Goal: Information Seeking & Learning: Learn about a topic

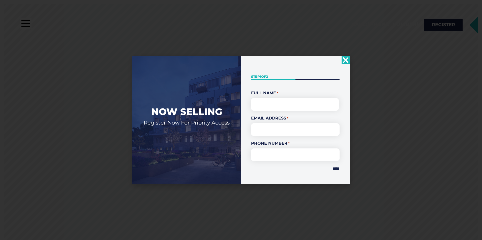
click at [23, 23] on div "Now Selling Register Now For Priority Access " * " indicates required fields St…" at bounding box center [241, 120] width 482 height 240
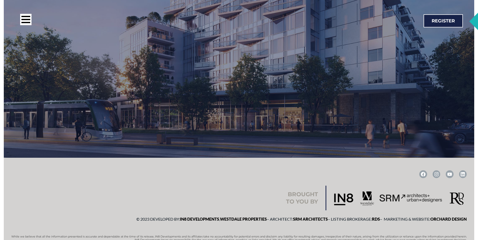
scroll to position [1048, 0]
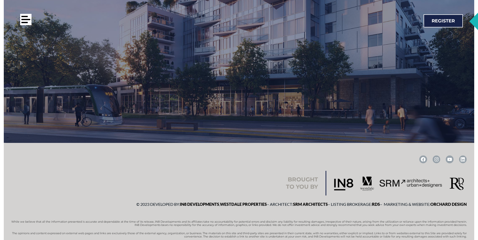
click at [21, 21] on div at bounding box center [25, 19] width 11 height 11
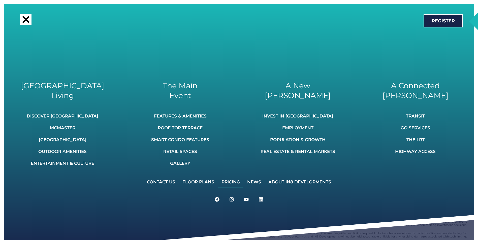
click at [226, 183] on link "Pricing" at bounding box center [230, 182] width 25 height 11
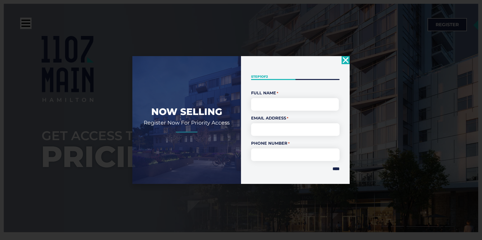
click at [341, 61] on icon "Close" at bounding box center [345, 60] width 8 height 8
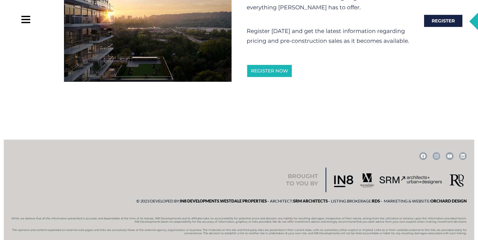
scroll to position [345, 0]
